Goal: Transaction & Acquisition: Purchase product/service

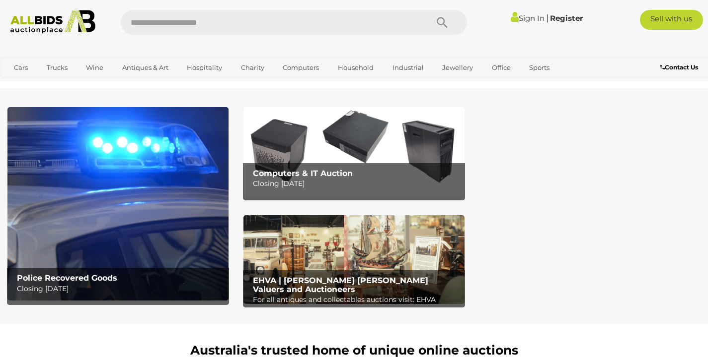
click at [517, 25] on div "Sign In | Register" at bounding box center [530, 18] width 113 height 16
click at [523, 13] on div "Sign In | Register" at bounding box center [530, 18] width 113 height 16
click at [523, 12] on div "Sign In | Register" at bounding box center [530, 18] width 113 height 16
click at [517, 15] on link "Sign In" at bounding box center [527, 17] width 34 height 9
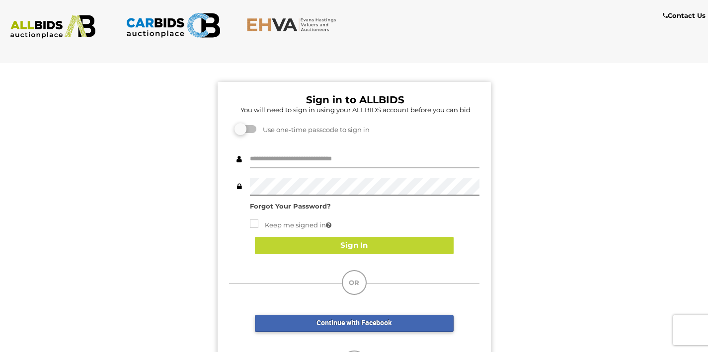
click at [311, 157] on input "text" at bounding box center [364, 159] width 229 height 17
type input "**********"
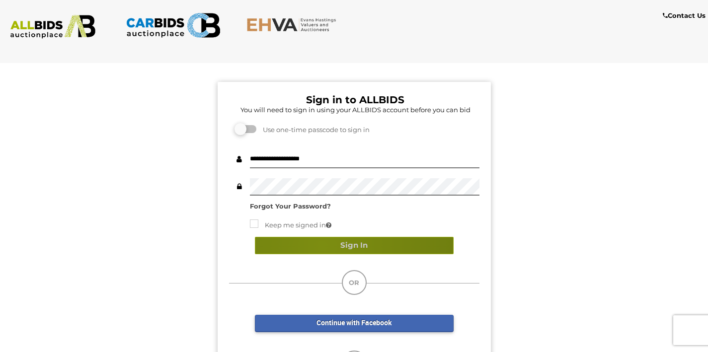
click at [321, 246] on button "Sign In" at bounding box center [354, 245] width 199 height 17
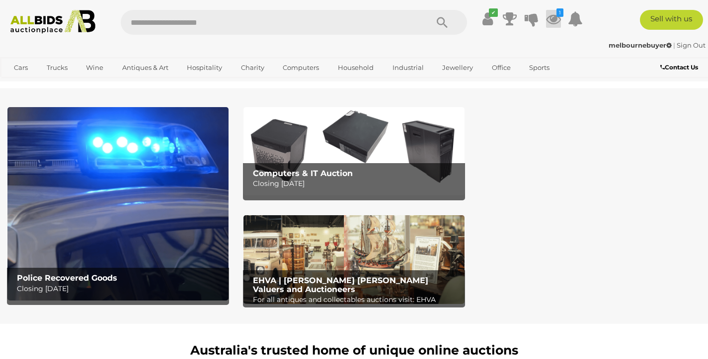
click at [549, 17] on icon at bounding box center [553, 19] width 15 height 18
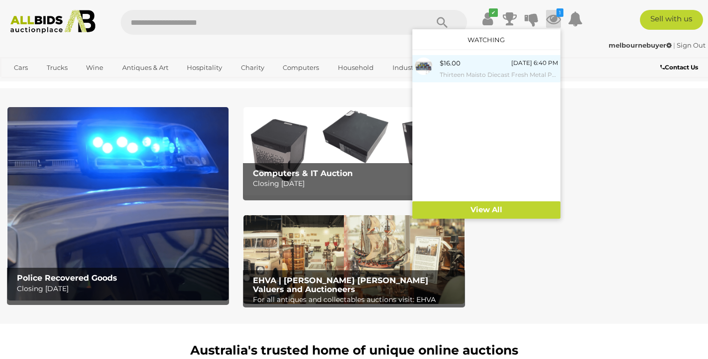
click at [497, 63] on div "$16.00 Monday 6:40 PM Thirteen Maisto Diecast Fresh Metal Power Racers Includin…" at bounding box center [498, 69] width 118 height 22
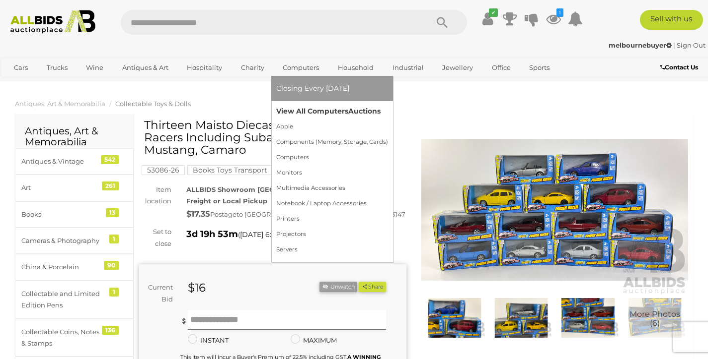
click at [295, 112] on link "View All Computers Auctions" at bounding box center [332, 111] width 112 height 15
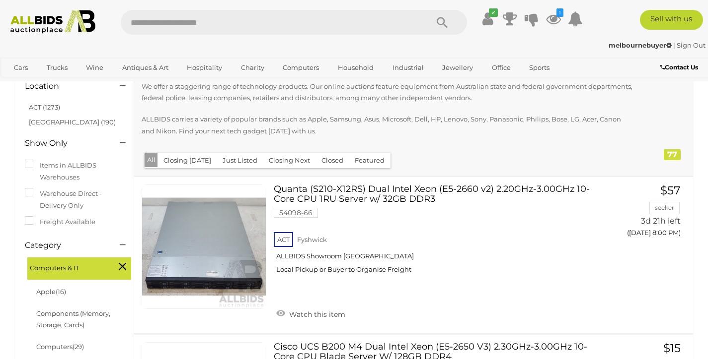
scroll to position [162, 0]
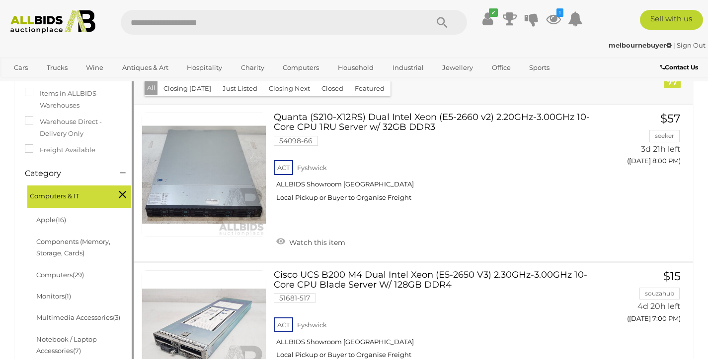
click at [85, 149] on label "Freight Available" at bounding box center [60, 149] width 71 height 11
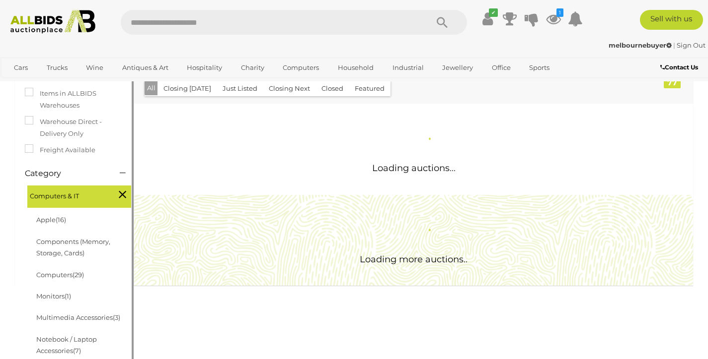
scroll to position [0, 0]
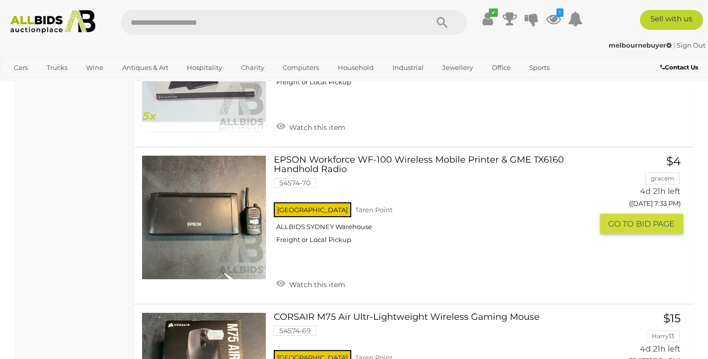
scroll to position [733, 0]
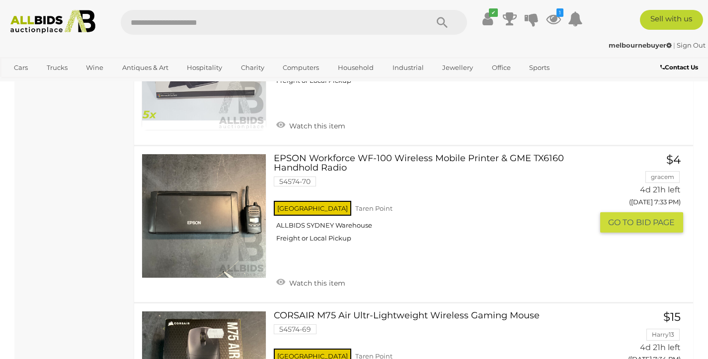
click at [362, 159] on link "EPSON Workforce WF-100 Wireless Mobile Printer & GME TX6160 Handhold Radio 5457…" at bounding box center [436, 202] width 311 height 97
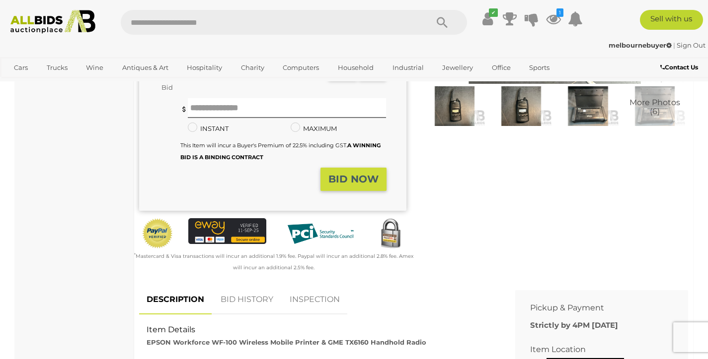
scroll to position [366, 0]
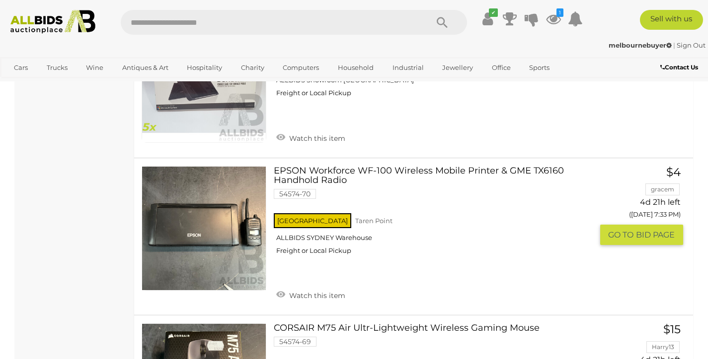
scroll to position [607, 0]
